Goal: Task Accomplishment & Management: Manage account settings

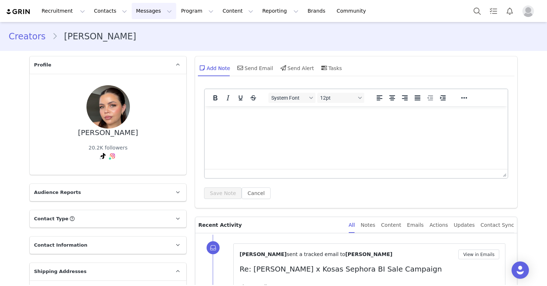
click at [154, 9] on button "Messages Messages" at bounding box center [154, 11] width 44 height 16
click at [153, 43] on div "Inbox" at bounding box center [152, 46] width 48 height 8
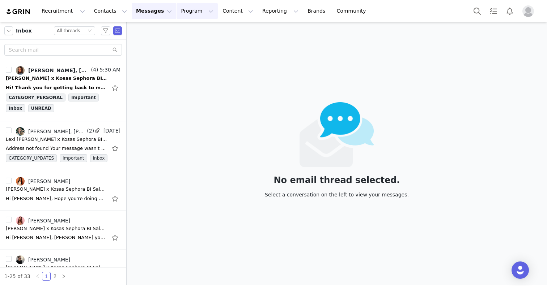
click at [192, 9] on button "Program Program" at bounding box center [197, 11] width 41 height 16
click at [191, 45] on p "Campaigns" at bounding box center [185, 46] width 28 height 8
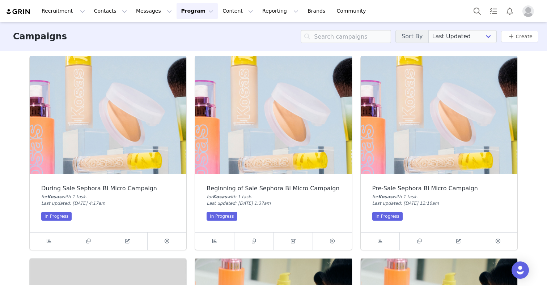
click at [258, 150] on img at bounding box center [273, 115] width 157 height 118
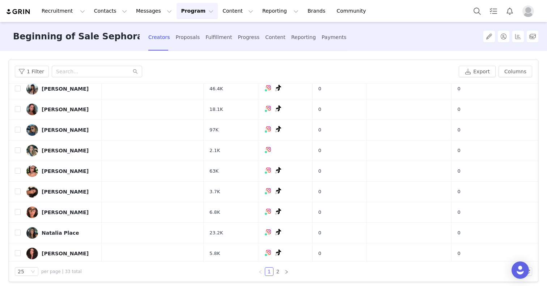
scroll to position [6, 0]
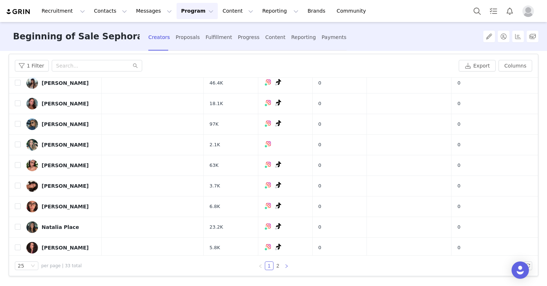
click at [285, 266] on icon "icon: right" at bounding box center [286, 266] width 4 height 4
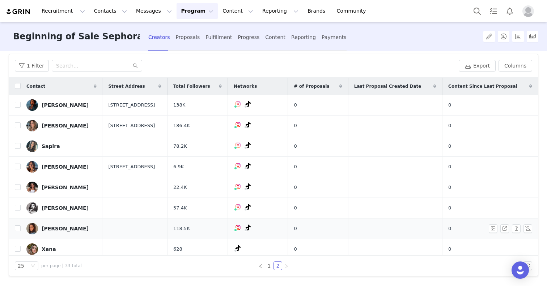
click at [80, 228] on link "Tori Voelker" at bounding box center [61, 229] width 70 height 12
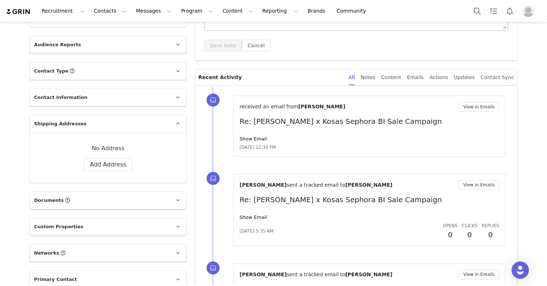
scroll to position [158, 0]
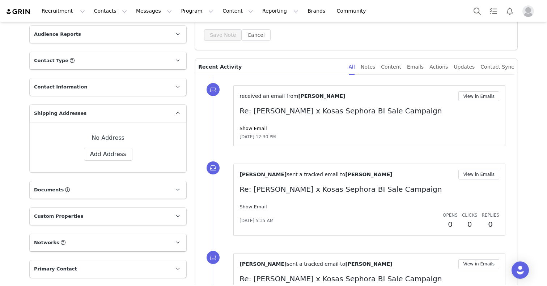
click at [258, 209] on link "Show Email" at bounding box center [252, 206] width 27 height 5
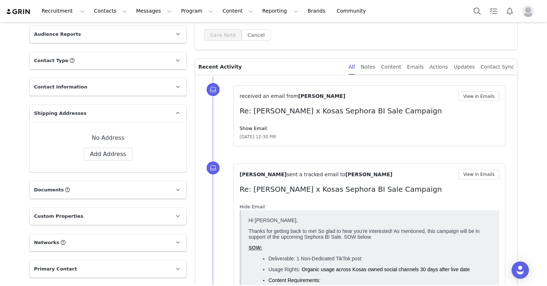
scroll to position [0, 0]
click at [258, 209] on link "Hide Email" at bounding box center [251, 206] width 25 height 5
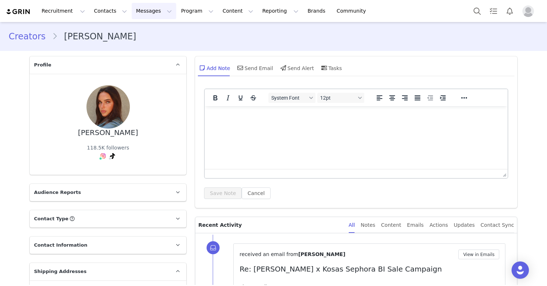
click at [153, 11] on button "Messages Messages" at bounding box center [154, 11] width 44 height 16
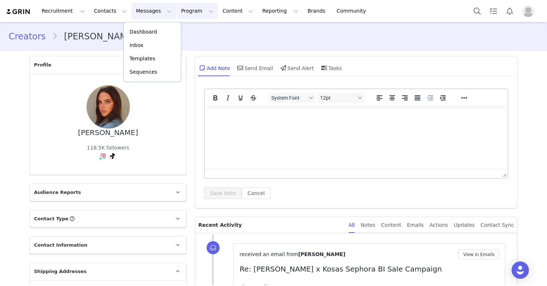
click at [177, 13] on button "Program Program" at bounding box center [197, 11] width 41 height 16
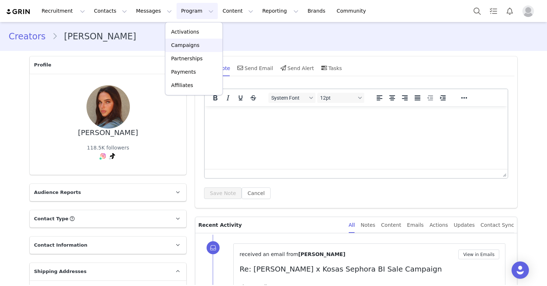
click at [190, 45] on p "Campaigns" at bounding box center [185, 46] width 28 height 8
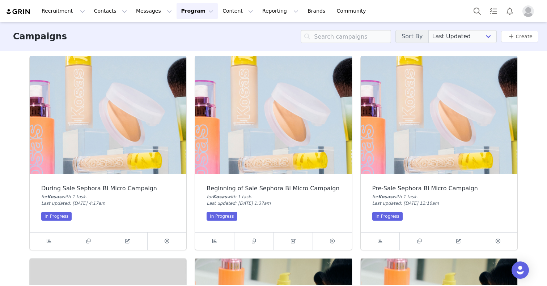
click at [280, 137] on img at bounding box center [273, 115] width 157 height 118
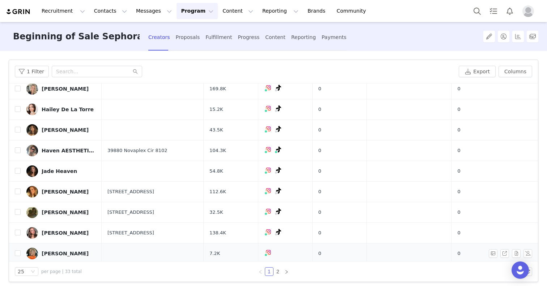
scroll to position [354, 0]
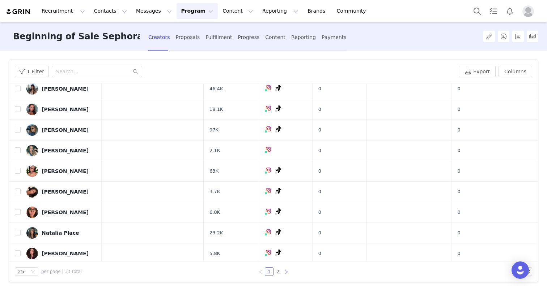
click at [289, 270] on link at bounding box center [286, 272] width 9 height 9
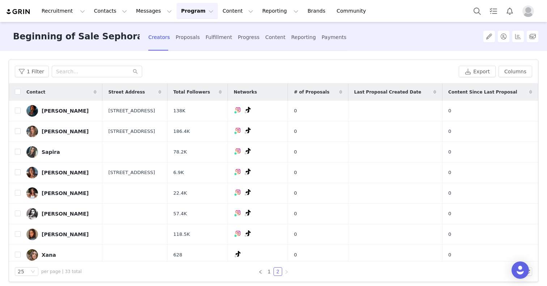
scroll to position [4, 0]
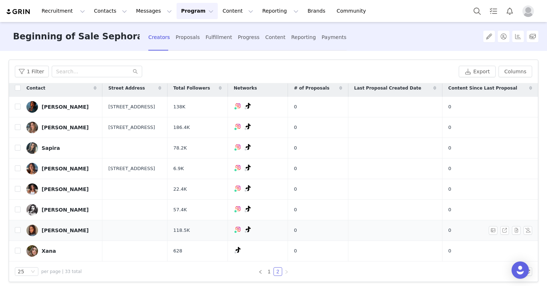
click at [44, 230] on div "Tori Voelker" at bounding box center [65, 231] width 47 height 6
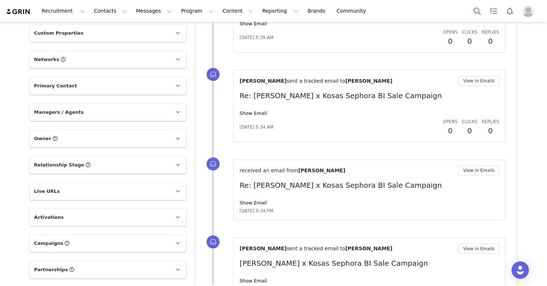
scroll to position [386, 0]
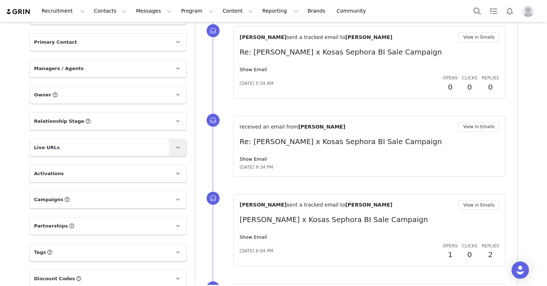
click at [178, 149] on icon at bounding box center [178, 147] width 4 height 5
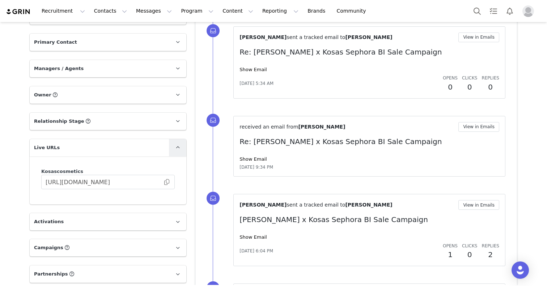
click at [178, 149] on icon at bounding box center [178, 147] width 4 height 5
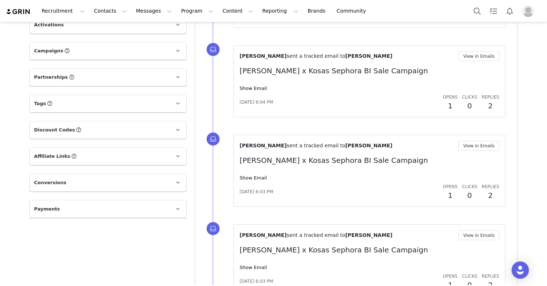
scroll to position [535, 0]
click at [178, 149] on link at bounding box center [177, 155] width 17 height 17
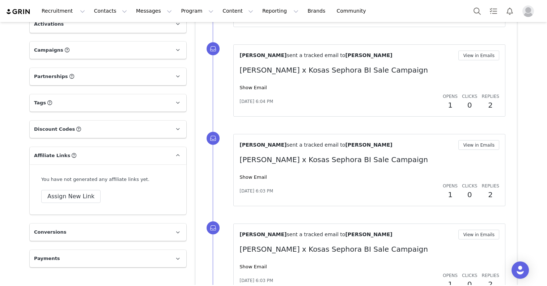
click at [178, 149] on link at bounding box center [177, 155] width 17 height 17
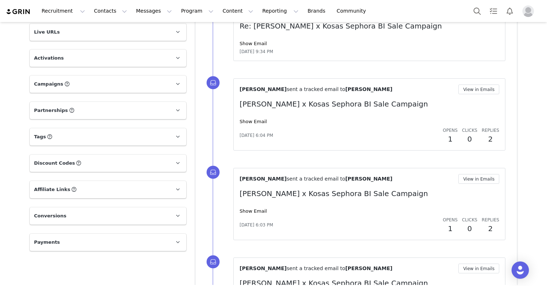
scroll to position [468, 0]
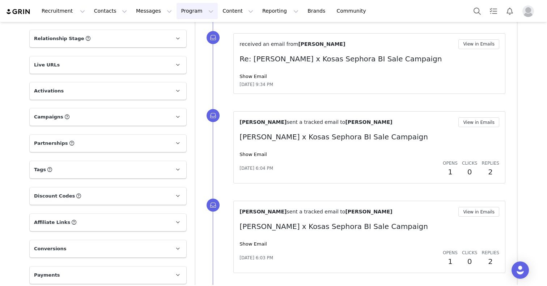
click at [177, 9] on button "Program Program" at bounding box center [197, 11] width 41 height 16
click at [194, 49] on link "Campaigns" at bounding box center [193, 45] width 57 height 13
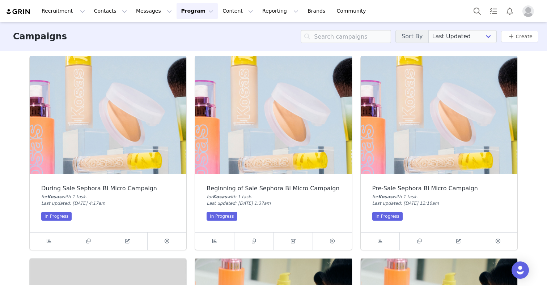
click at [91, 132] on img at bounding box center [108, 115] width 157 height 118
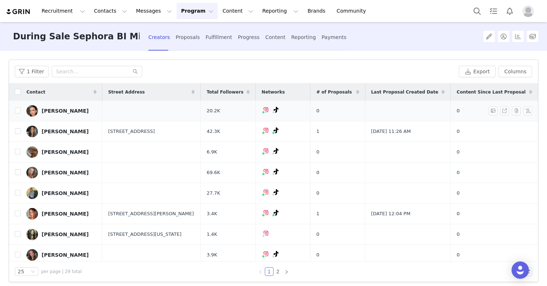
click at [61, 110] on div "[PERSON_NAME]" at bounding box center [65, 111] width 47 height 6
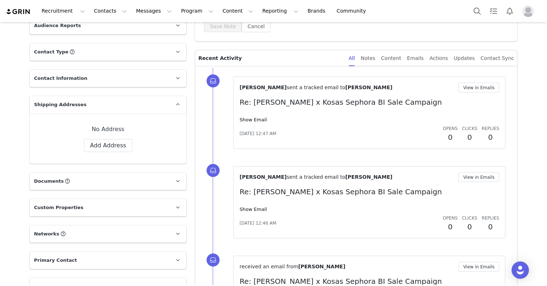
scroll to position [169, 0]
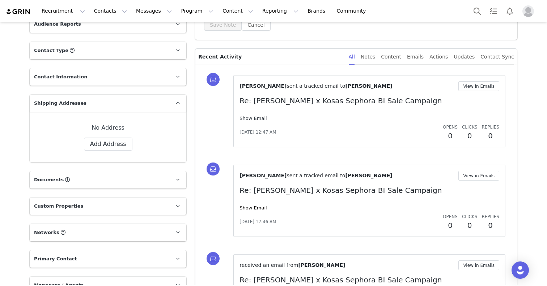
click at [259, 117] on link "Show Email" at bounding box center [252, 118] width 27 height 5
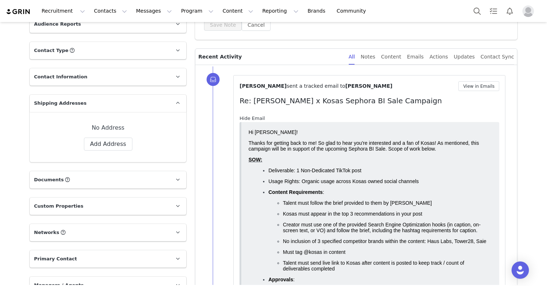
scroll to position [0, 0]
click at [259, 117] on link "Hide Email" at bounding box center [251, 118] width 25 height 5
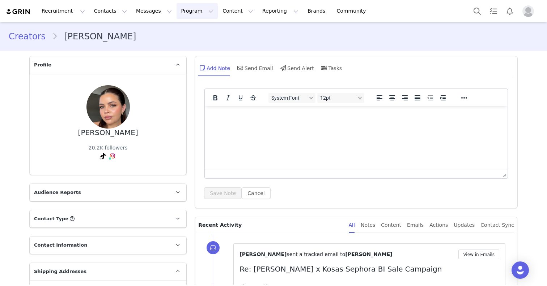
click at [185, 13] on button "Program Program" at bounding box center [197, 11] width 41 height 16
click at [196, 42] on p "Campaigns" at bounding box center [185, 46] width 28 height 8
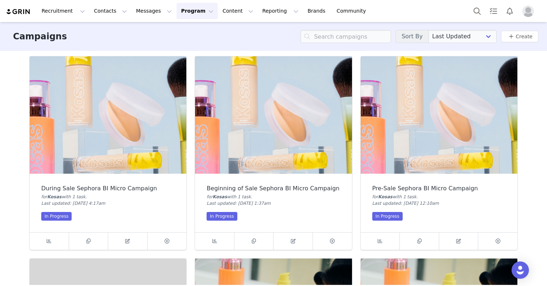
click at [411, 141] on img at bounding box center [439, 115] width 157 height 118
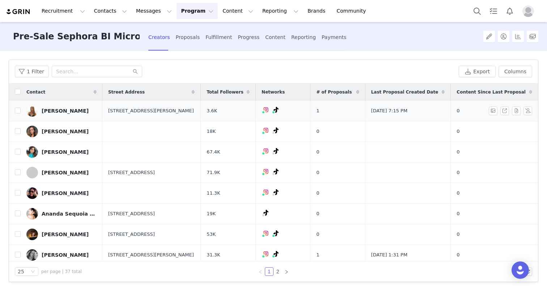
click at [89, 109] on div "Alexandra Andresen" at bounding box center [65, 111] width 47 height 6
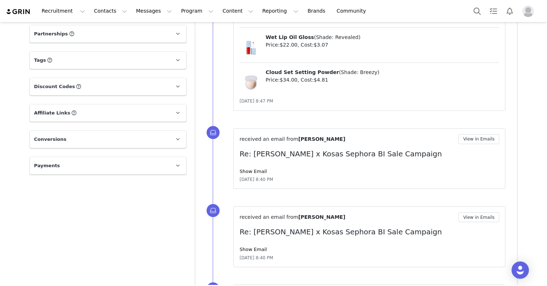
scroll to position [623, 0]
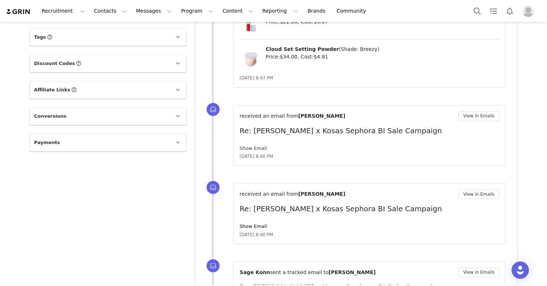
click at [258, 149] on link "Show Email" at bounding box center [252, 148] width 27 height 5
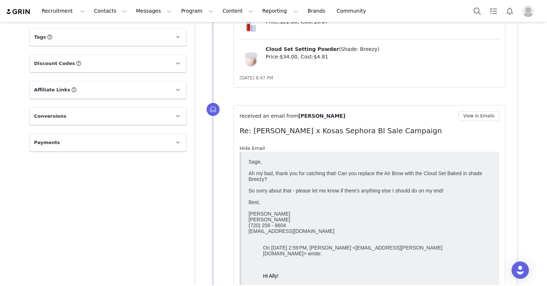
scroll to position [0, 0]
click at [258, 149] on link "Hide Email" at bounding box center [251, 148] width 25 height 5
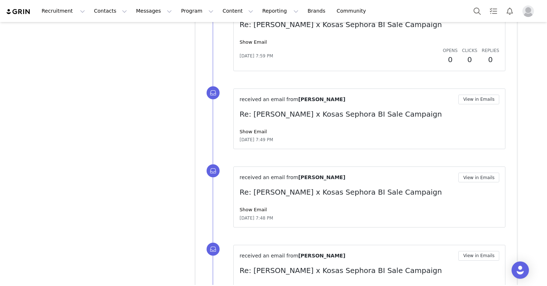
scroll to position [888, 0]
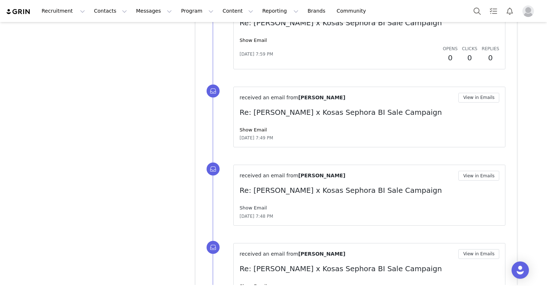
click at [260, 205] on link "Show Email" at bounding box center [252, 207] width 27 height 5
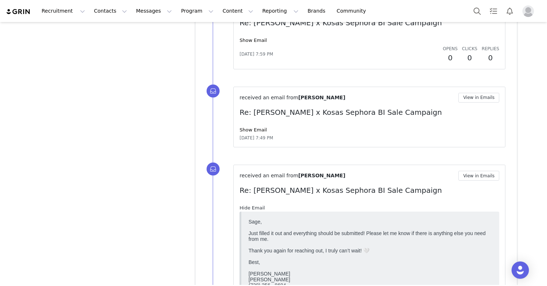
scroll to position [0, 0]
click at [260, 205] on link "Hide Email" at bounding box center [251, 207] width 25 height 5
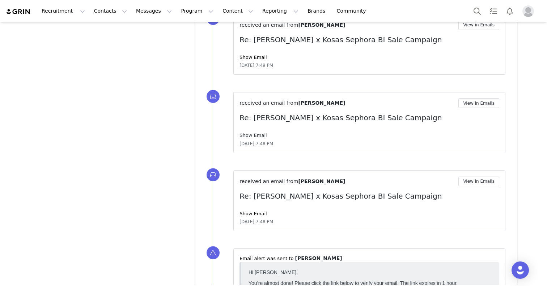
scroll to position [974, 0]
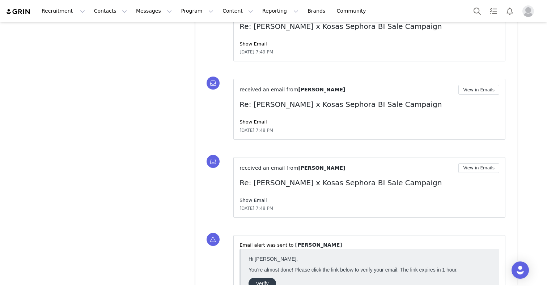
click at [259, 202] on link "Show Email" at bounding box center [252, 200] width 27 height 5
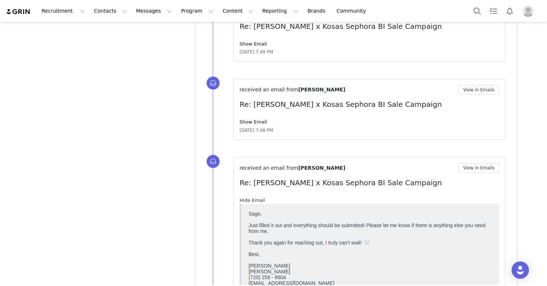
scroll to position [0, 0]
click at [259, 202] on link "Hide Email" at bounding box center [251, 200] width 25 height 5
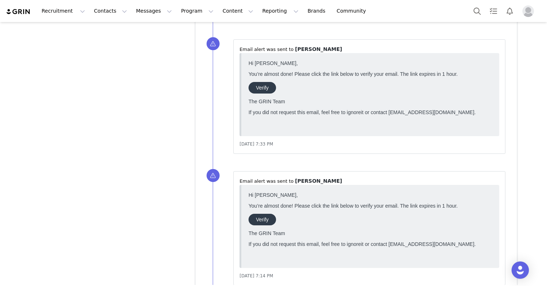
scroll to position [1207, 0]
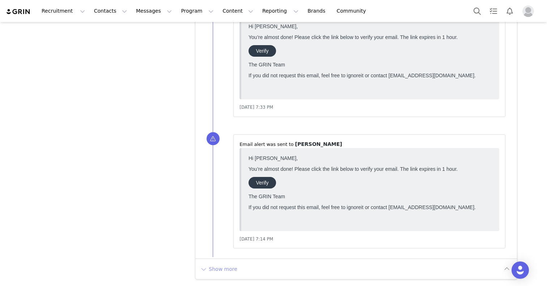
click at [222, 268] on button "Show more" at bounding box center [219, 270] width 38 height 12
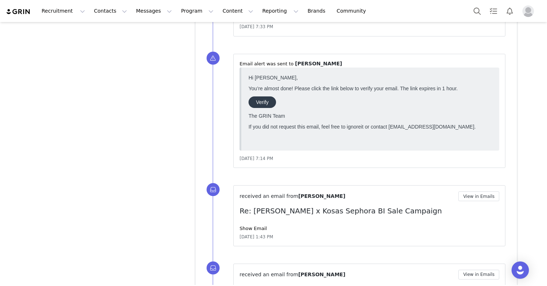
scroll to position [1331, 0]
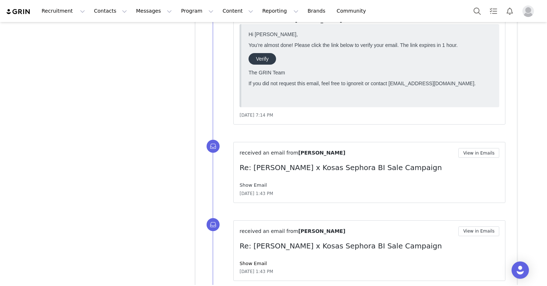
click at [256, 184] on link "Show Email" at bounding box center [252, 185] width 27 height 5
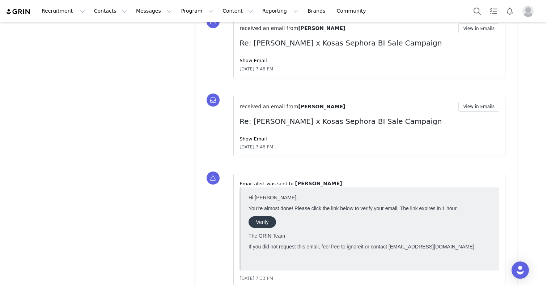
scroll to position [1026, 0]
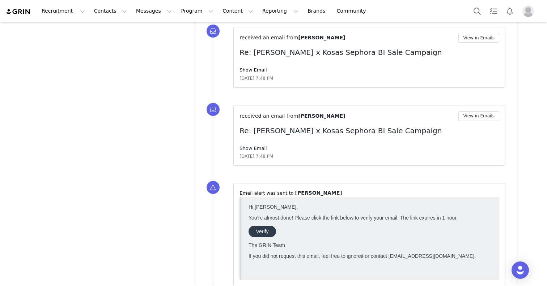
click at [263, 149] on link "Show Email" at bounding box center [252, 148] width 27 height 5
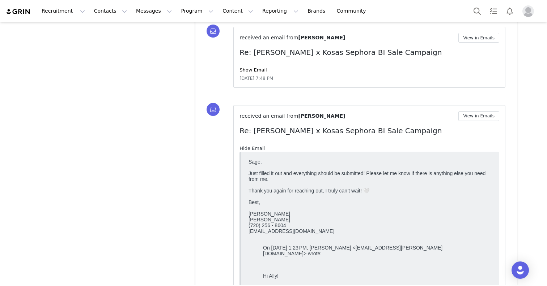
scroll to position [0, 0]
click at [258, 146] on link "Hide Email" at bounding box center [251, 148] width 25 height 5
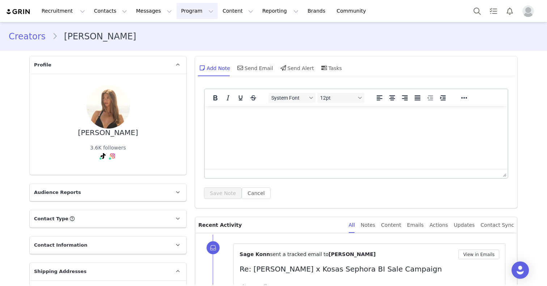
click at [177, 8] on button "Program Program" at bounding box center [197, 11] width 41 height 16
click at [188, 51] on link "Campaigns" at bounding box center [193, 45] width 57 height 13
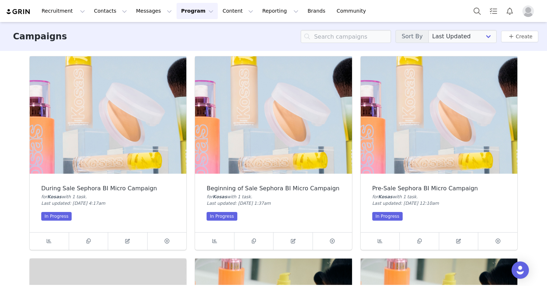
click at [98, 132] on img at bounding box center [108, 115] width 157 height 118
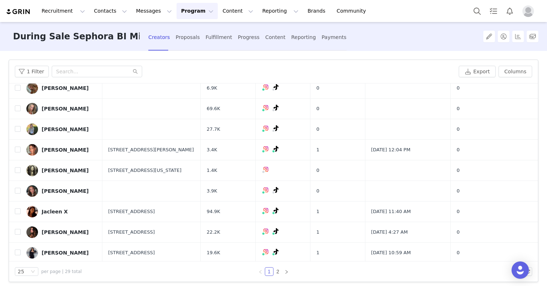
scroll to position [73, 0]
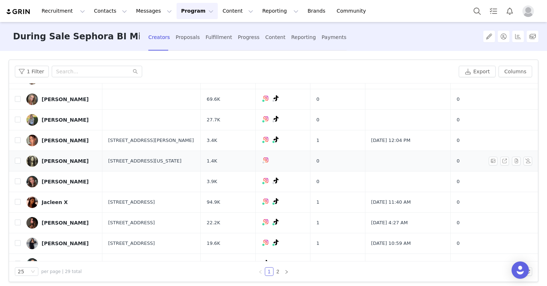
click at [62, 159] on div "[PERSON_NAME]" at bounding box center [65, 161] width 47 height 6
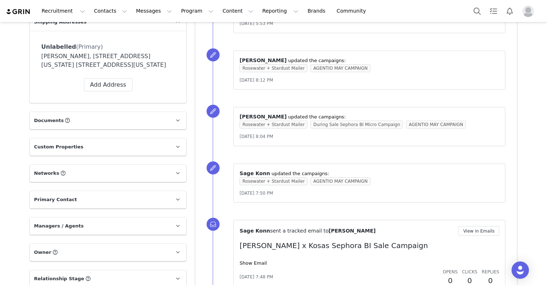
scroll to position [354, 0]
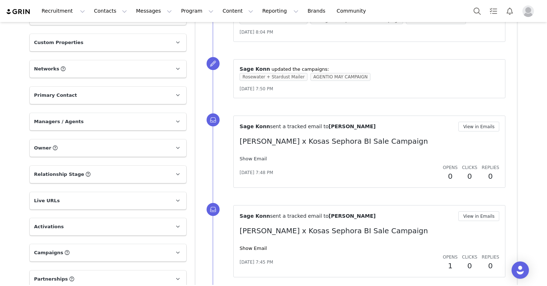
click at [261, 158] on link "Show Email" at bounding box center [252, 158] width 27 height 5
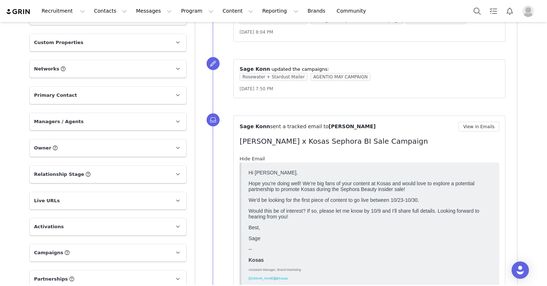
scroll to position [0, 0]
click at [261, 158] on link "Hide Email" at bounding box center [251, 158] width 25 height 5
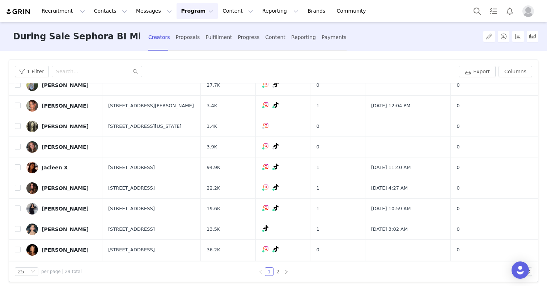
scroll to position [123, 0]
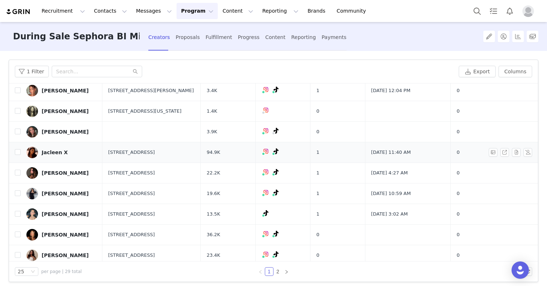
click at [55, 156] on link "Jacleen X" at bounding box center [61, 153] width 70 height 12
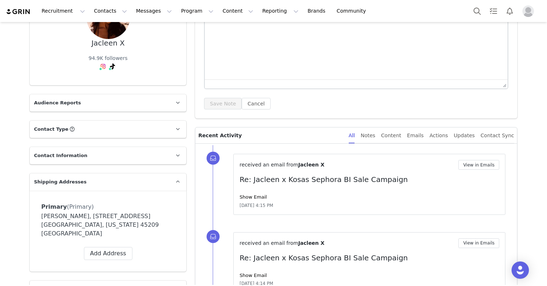
scroll to position [94, 0]
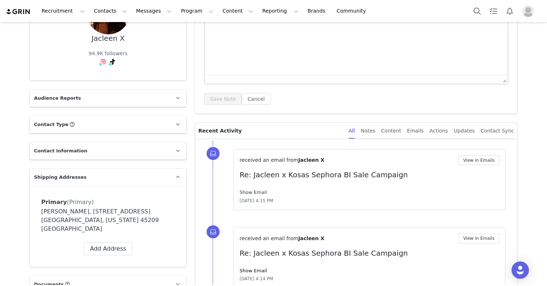
click at [250, 190] on link "Show Email" at bounding box center [252, 192] width 27 height 5
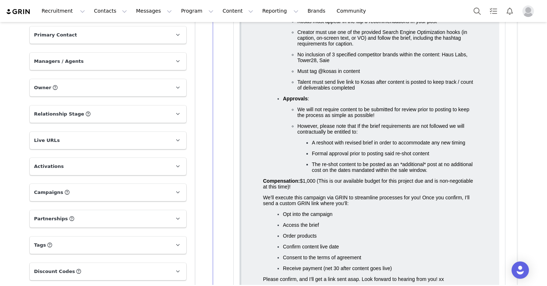
scroll to position [505, 0]
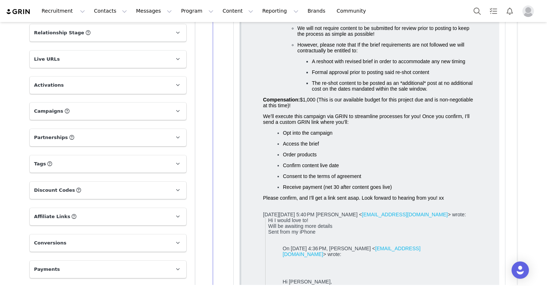
click at [169, 208] on p "Affiliate Links Affiliate links associated with this Creator" at bounding box center [99, 216] width 139 height 17
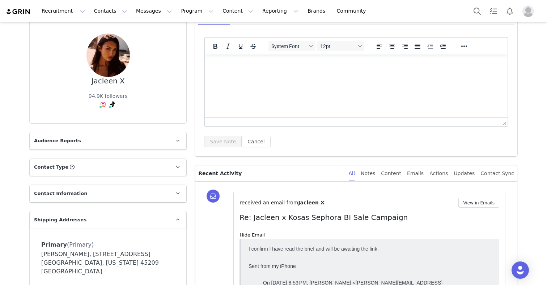
scroll to position [0, 0]
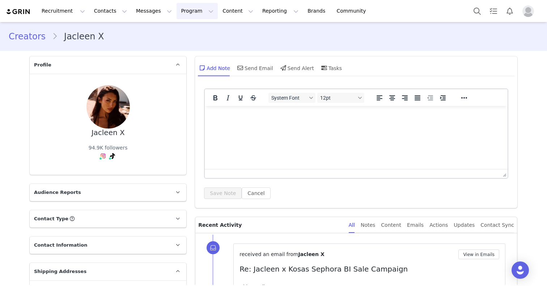
click at [194, 12] on button "Program Program" at bounding box center [197, 11] width 41 height 16
click at [196, 48] on p "Campaigns" at bounding box center [185, 46] width 28 height 8
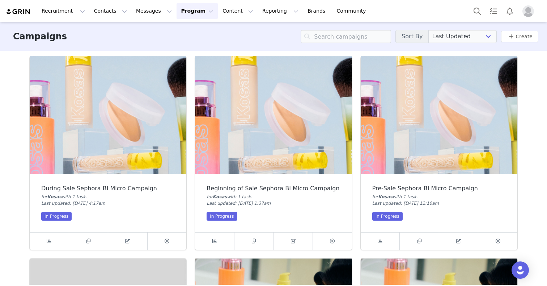
click at [374, 133] on img at bounding box center [439, 115] width 157 height 118
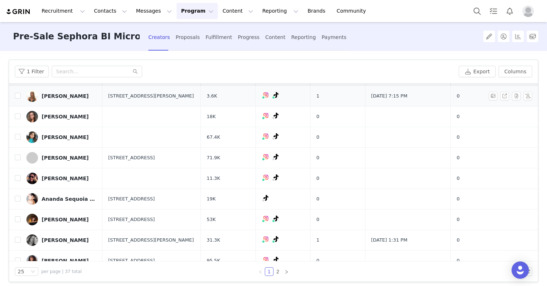
scroll to position [15, 0]
click at [77, 97] on div "Alexandra Andresen" at bounding box center [65, 96] width 47 height 6
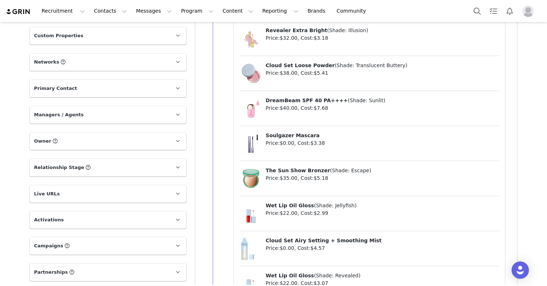
scroll to position [385, 0]
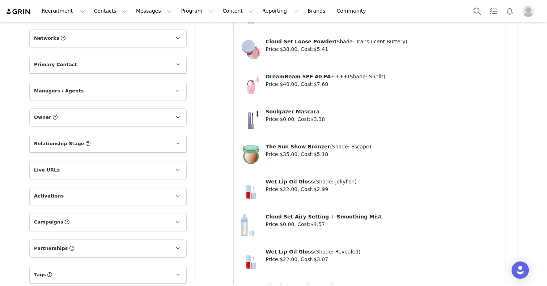
click at [100, 197] on p "Activations" at bounding box center [99, 196] width 139 height 17
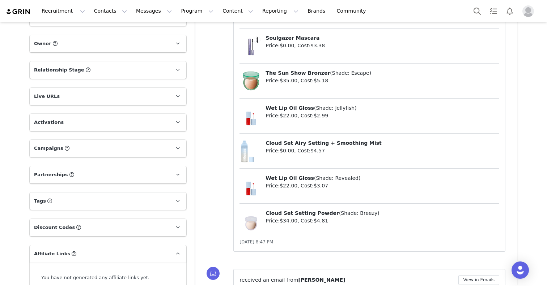
scroll to position [540, 0]
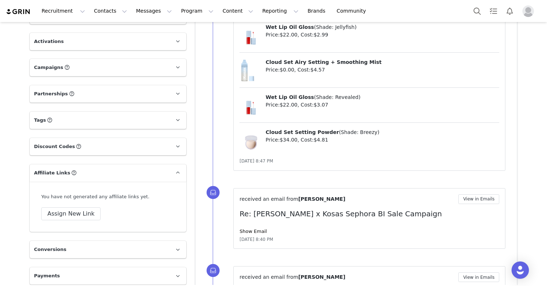
click at [107, 173] on p "Affiliate Links Affiliate links associated with this Creator" at bounding box center [99, 173] width 139 height 17
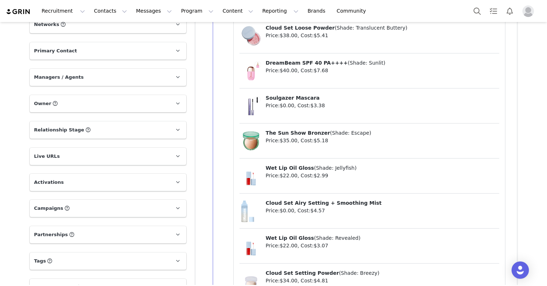
scroll to position [388, 0]
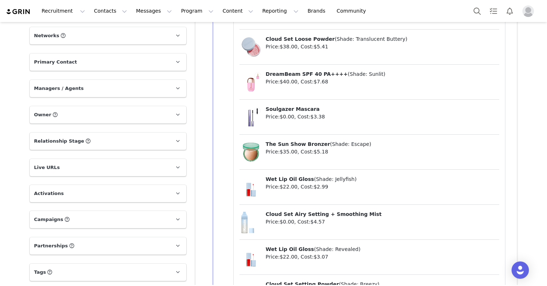
click at [105, 192] on p "Activations" at bounding box center [99, 193] width 139 height 17
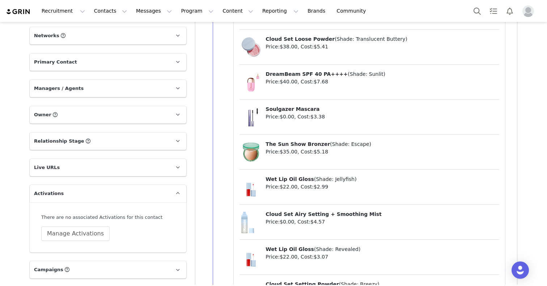
click at [98, 166] on p "Live URLs" at bounding box center [99, 167] width 139 height 17
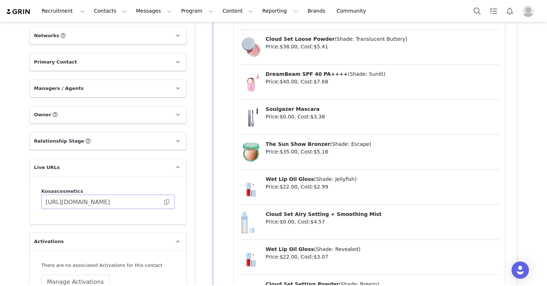
scroll to position [0, 0]
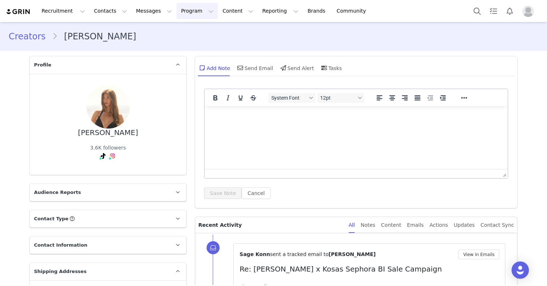
click at [197, 12] on button "Program Program" at bounding box center [197, 11] width 41 height 16
click at [196, 50] on link "Campaigns" at bounding box center [193, 45] width 57 height 13
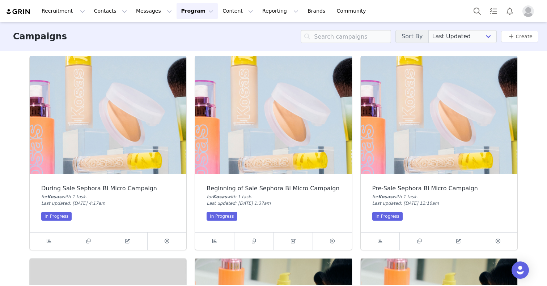
click at [324, 133] on img at bounding box center [273, 115] width 157 height 118
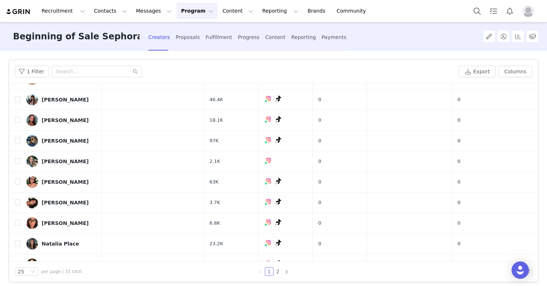
scroll to position [354, 0]
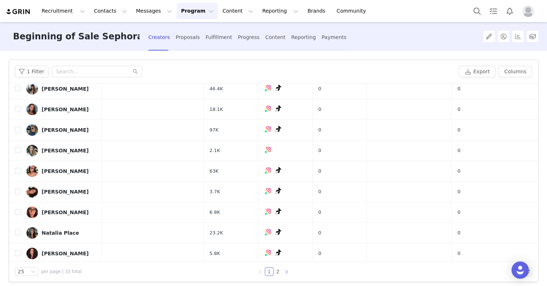
click at [287, 268] on link at bounding box center [286, 272] width 9 height 9
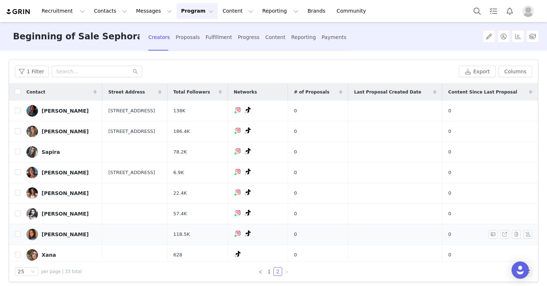
click at [59, 236] on div "Tori Voelker" at bounding box center [65, 235] width 47 height 6
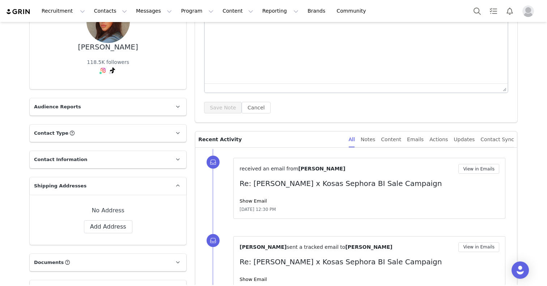
scroll to position [144, 0]
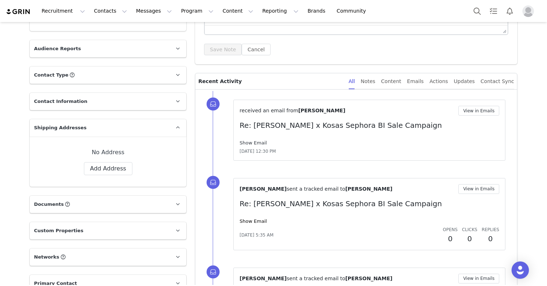
click at [259, 144] on link "Show Email" at bounding box center [252, 142] width 27 height 5
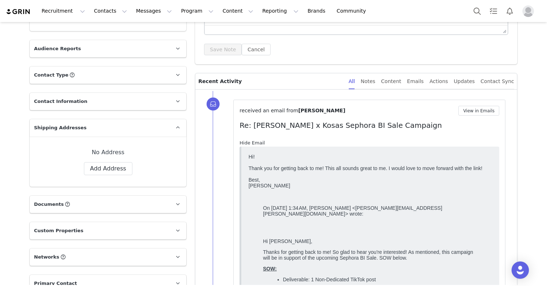
scroll to position [0, 0]
click at [259, 144] on link "Hide Email" at bounding box center [251, 142] width 25 height 5
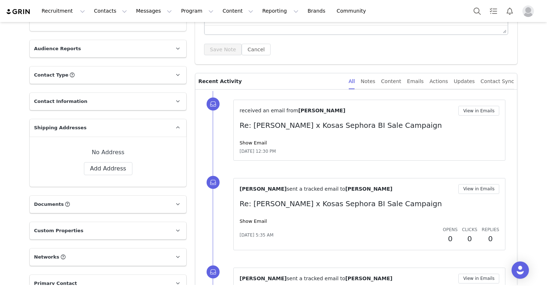
click at [94, 123] on p "Shipping Addresses" at bounding box center [99, 127] width 139 height 17
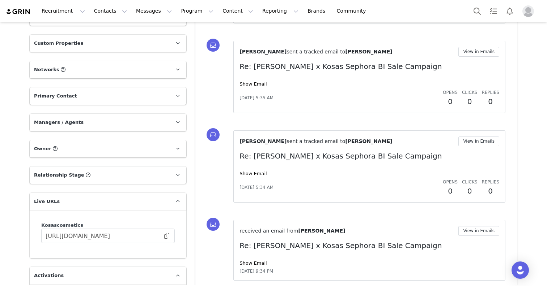
scroll to position [284, 0]
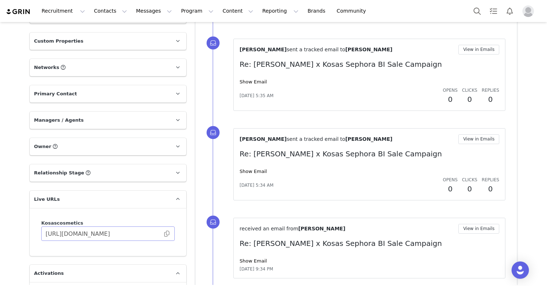
click at [168, 234] on span at bounding box center [166, 234] width 7 height 0
